Goal: Transaction & Acquisition: Obtain resource

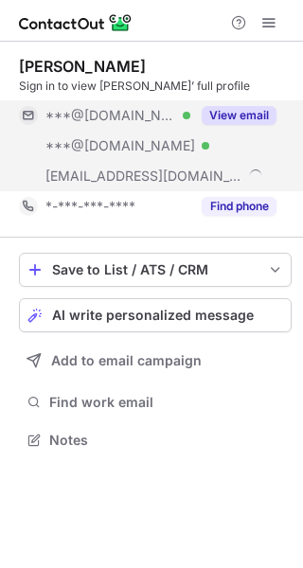
scroll to position [427, 303]
click at [253, 114] on button "View email" at bounding box center [239, 115] width 75 height 19
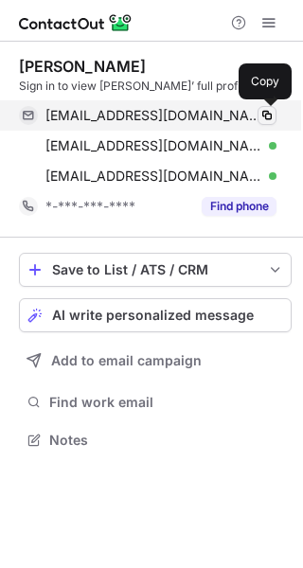
click at [267, 114] on span at bounding box center [266, 115] width 15 height 15
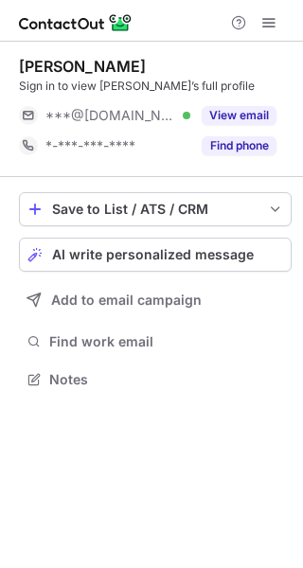
scroll to position [366, 303]
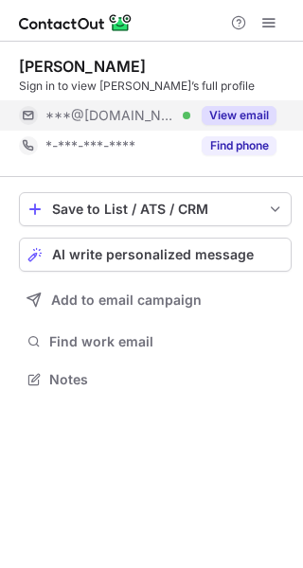
click at [235, 104] on div "View email" at bounding box center [233, 115] width 86 height 30
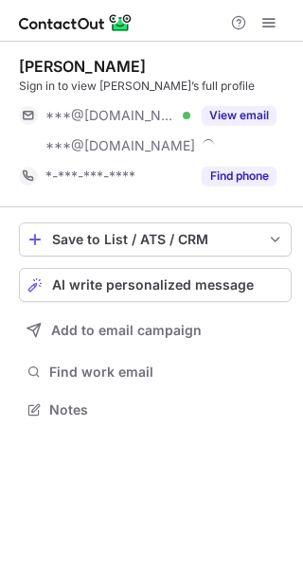
scroll to position [397, 303]
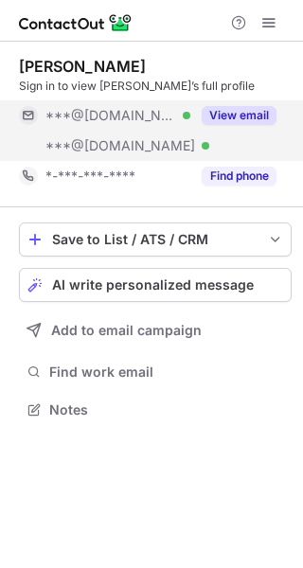
click at [246, 109] on button "View email" at bounding box center [239, 115] width 75 height 19
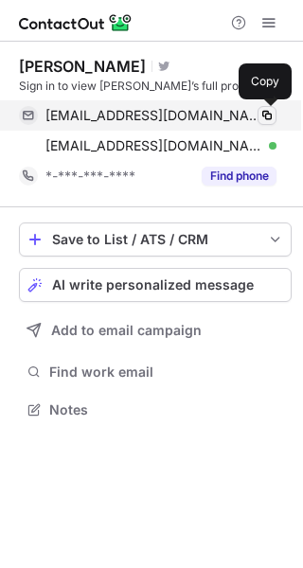
click at [268, 108] on span at bounding box center [266, 115] width 15 height 15
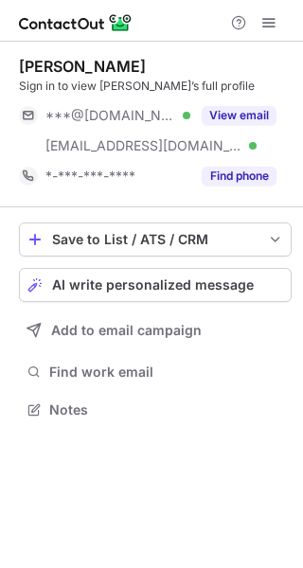
scroll to position [397, 303]
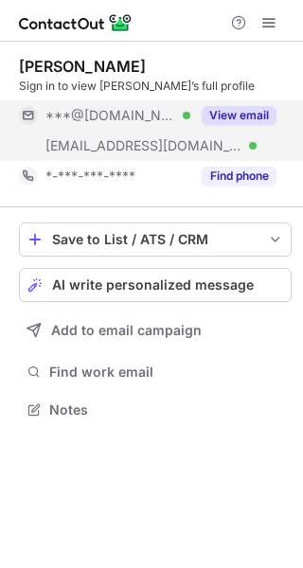
click at [256, 111] on button "View email" at bounding box center [239, 115] width 75 height 19
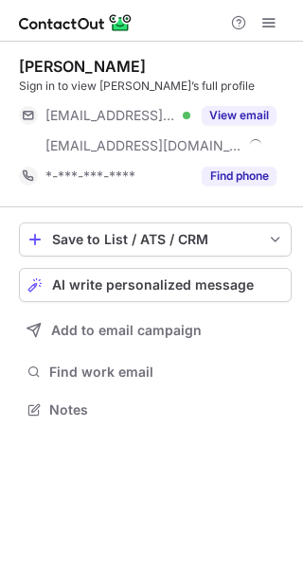
scroll to position [397, 303]
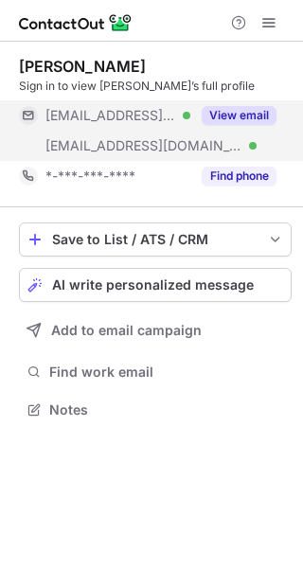
click at [247, 108] on button "View email" at bounding box center [239, 115] width 75 height 19
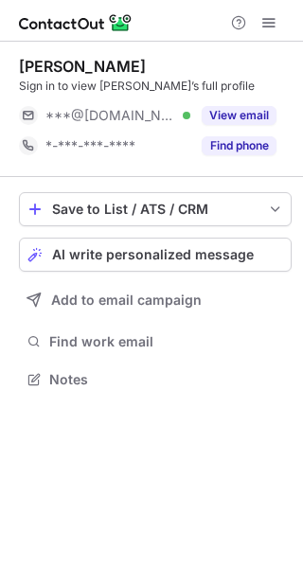
scroll to position [366, 303]
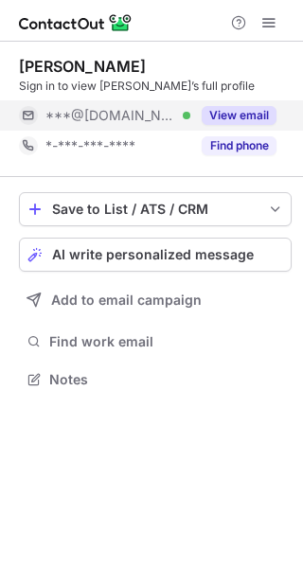
click at [240, 109] on button "View email" at bounding box center [239, 115] width 75 height 19
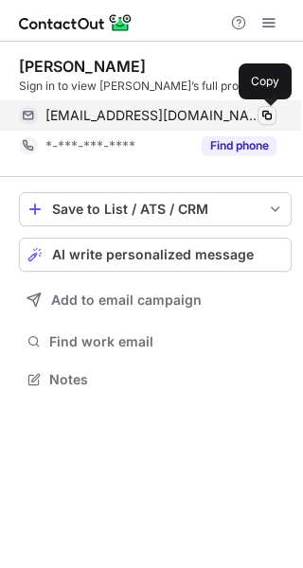
click at [267, 114] on span at bounding box center [266, 115] width 15 height 15
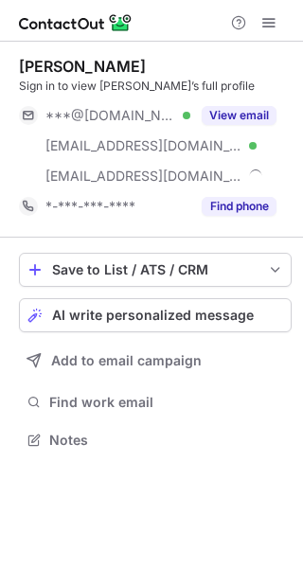
scroll to position [427, 303]
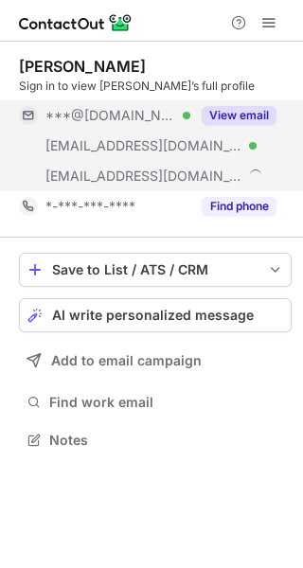
click at [254, 108] on button "View email" at bounding box center [239, 115] width 75 height 19
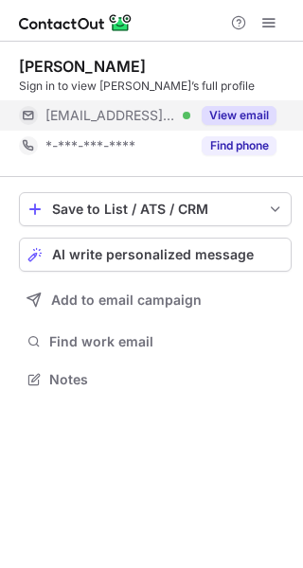
scroll to position [366, 303]
click at [242, 105] on div "View email" at bounding box center [233, 115] width 86 height 30
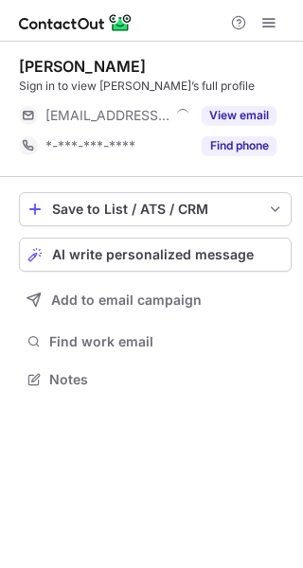
scroll to position [366, 303]
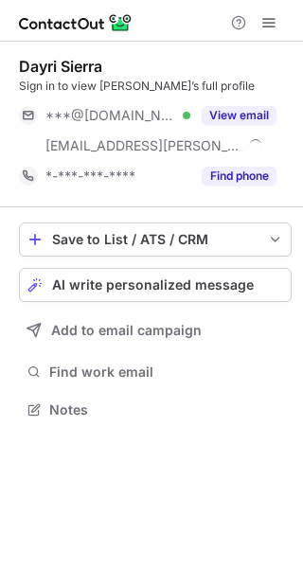
scroll to position [397, 303]
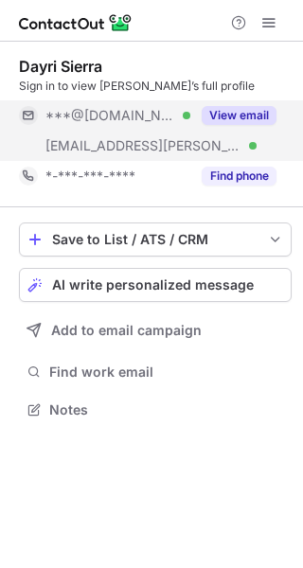
click at [259, 112] on button "View email" at bounding box center [239, 115] width 75 height 19
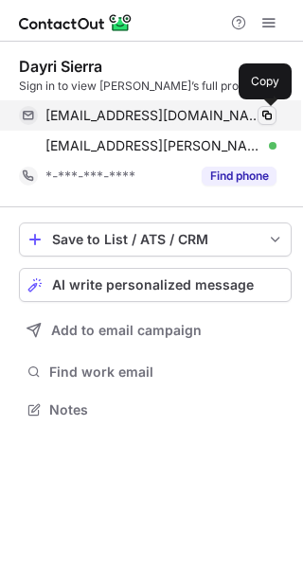
click at [259, 111] on span at bounding box center [266, 115] width 15 height 15
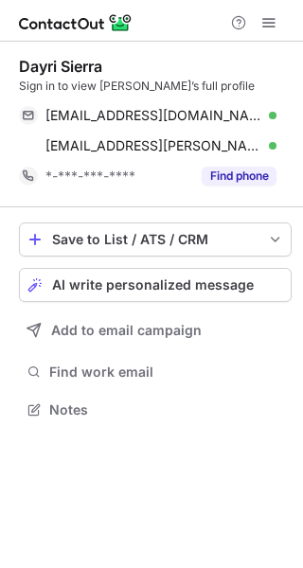
scroll to position [397, 303]
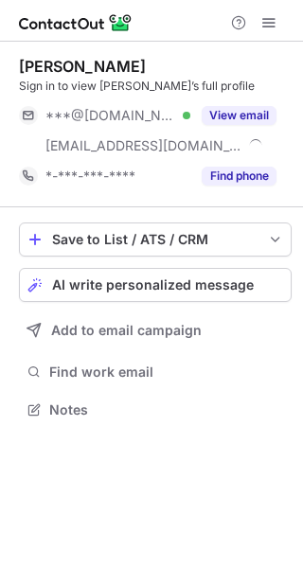
scroll to position [397, 303]
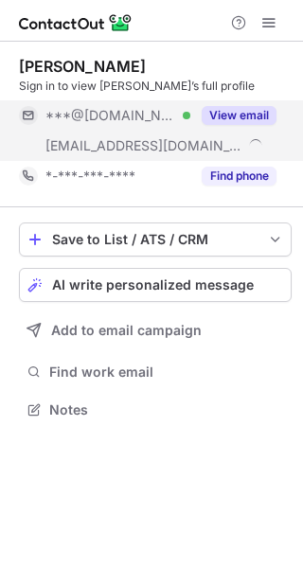
click at [246, 108] on button "View email" at bounding box center [239, 115] width 75 height 19
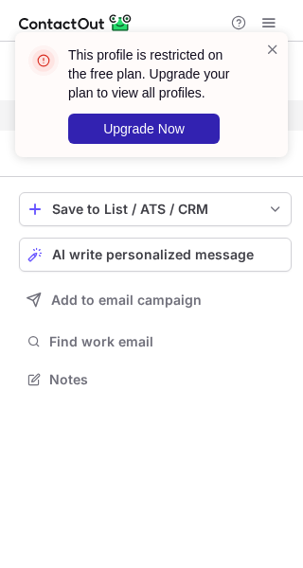
scroll to position [366, 303]
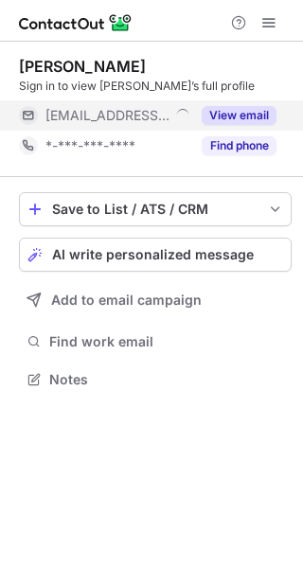
scroll to position [366, 303]
click at [257, 105] on div "View email" at bounding box center [233, 115] width 86 height 30
